Goal: Find specific page/section: Find specific page/section

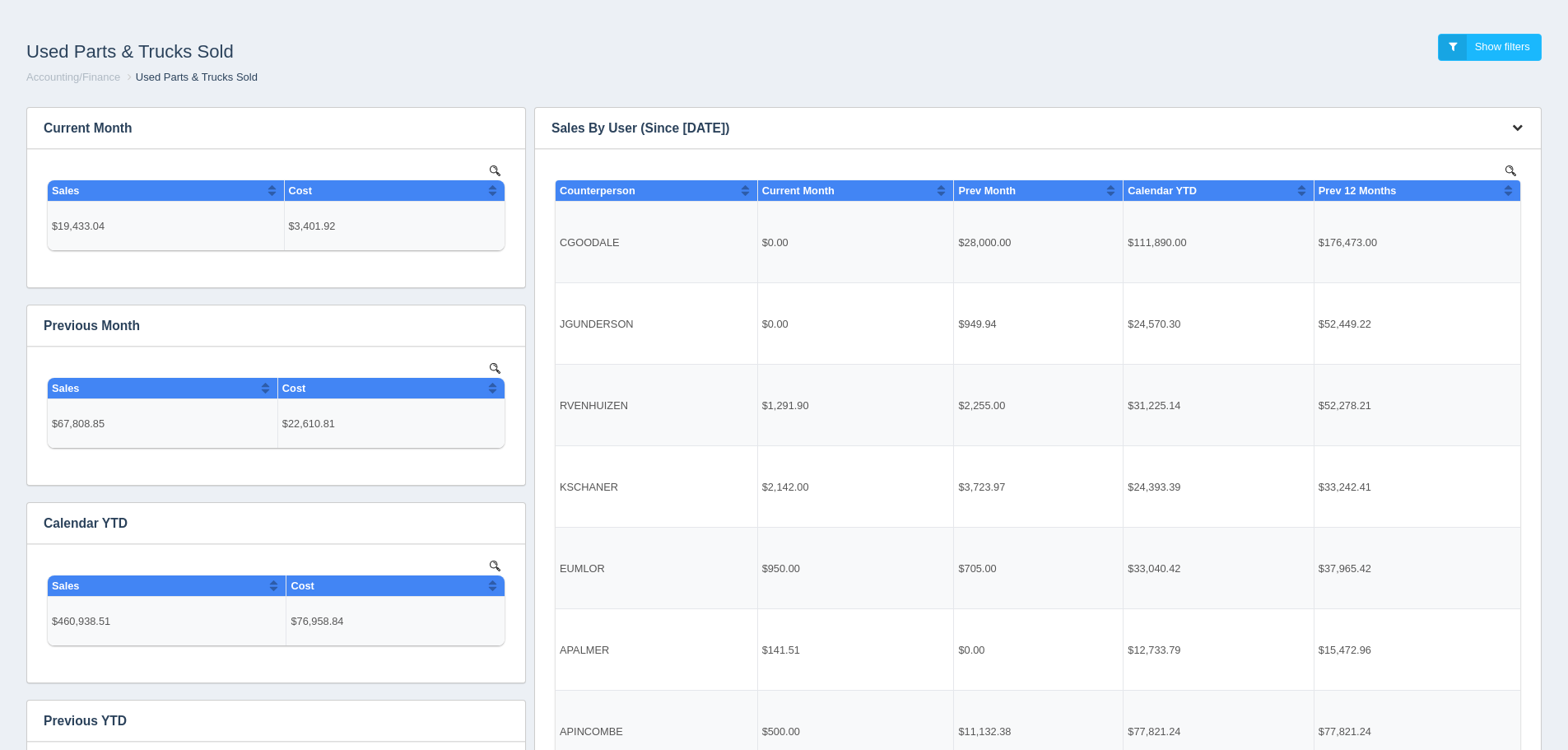
click at [1516, 127] on icon "button" at bounding box center [1517, 127] width 11 height 11
click at [1512, 163] on link "View all results" at bounding box center [1462, 175] width 132 height 23
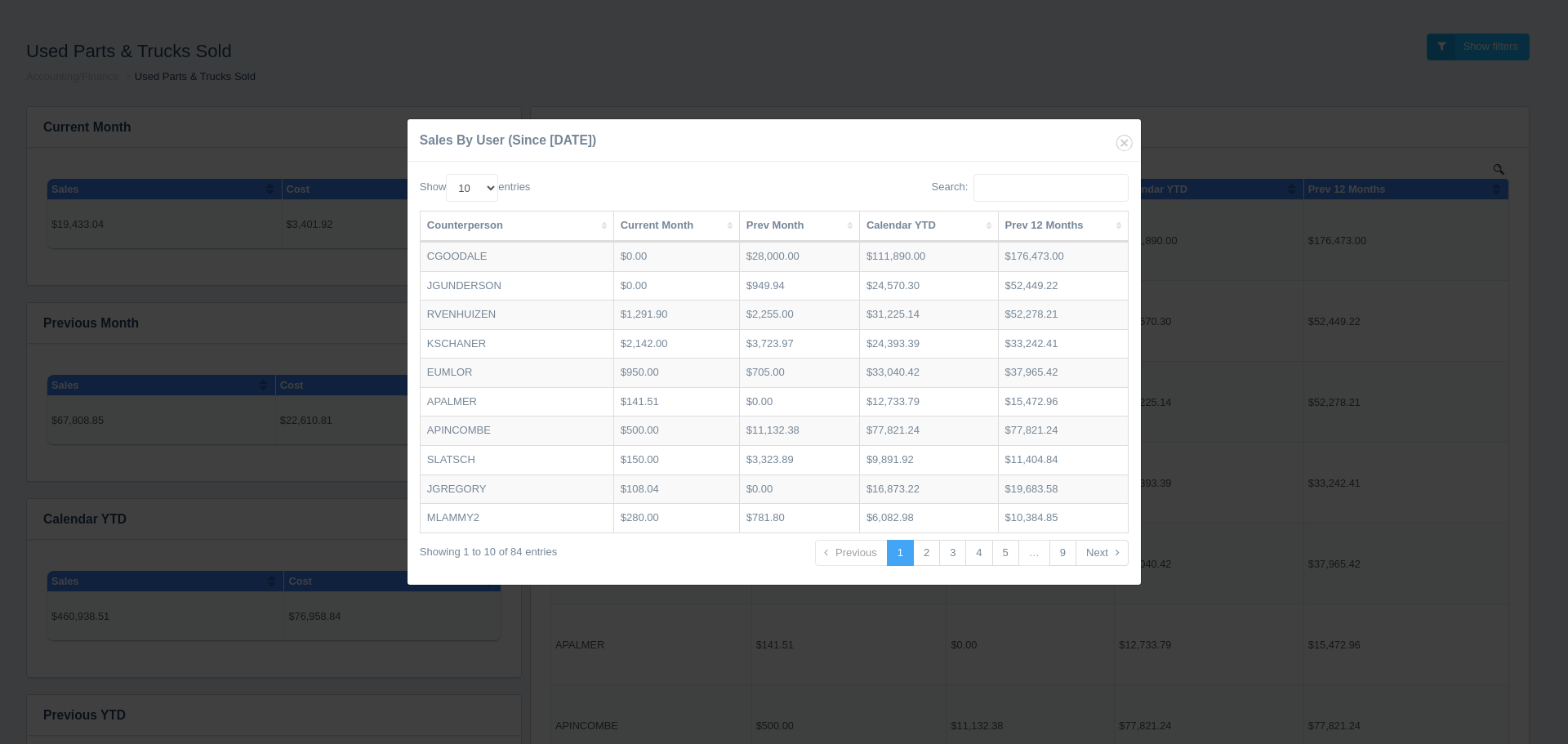
click at [670, 218] on th "Current Month" at bounding box center [676, 226] width 126 height 30
click at [691, 219] on th "Current Month" at bounding box center [676, 226] width 126 height 30
click at [1120, 142] on icon "button" at bounding box center [1124, 142] width 22 height 22
